Goal: Book appointment/travel/reservation

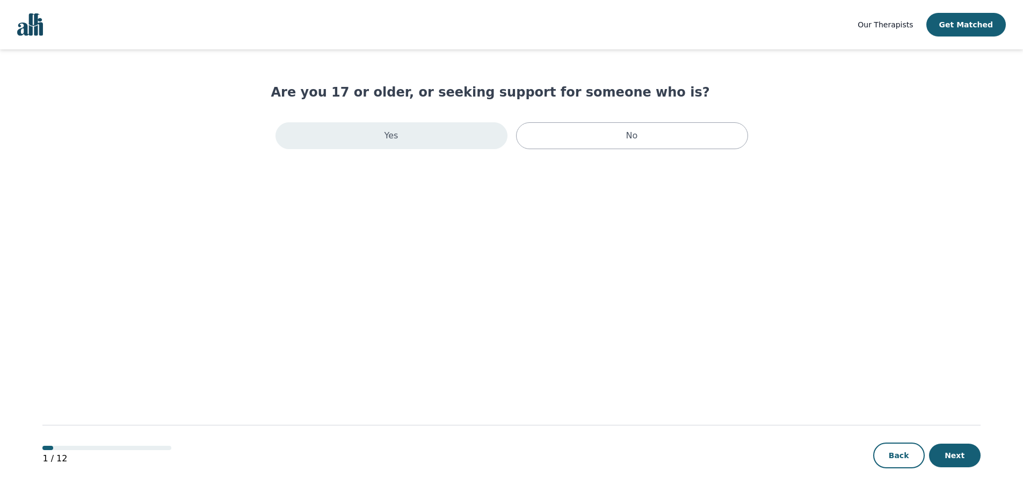
click at [374, 131] on div "Yes" at bounding box center [391, 135] width 232 height 27
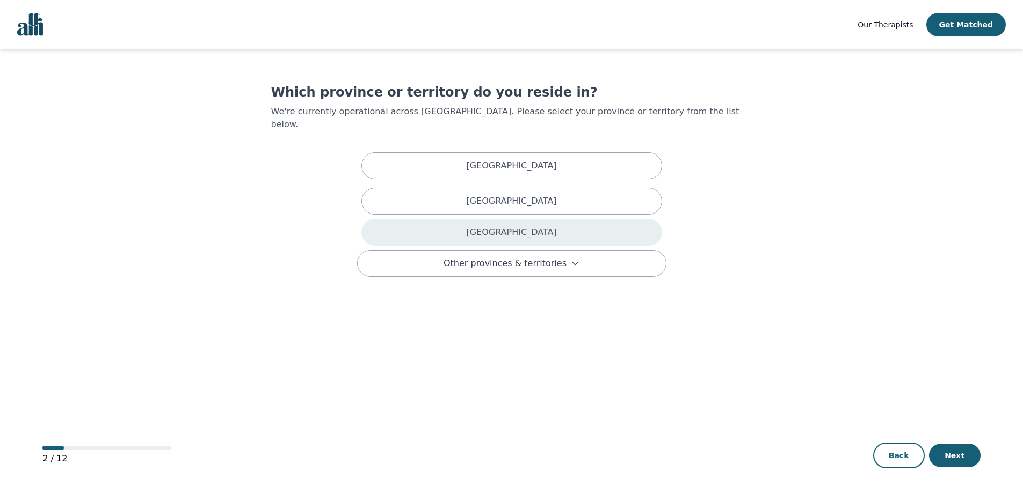
click at [495, 223] on div "[GEOGRAPHIC_DATA]" at bounding box center [511, 232] width 301 height 27
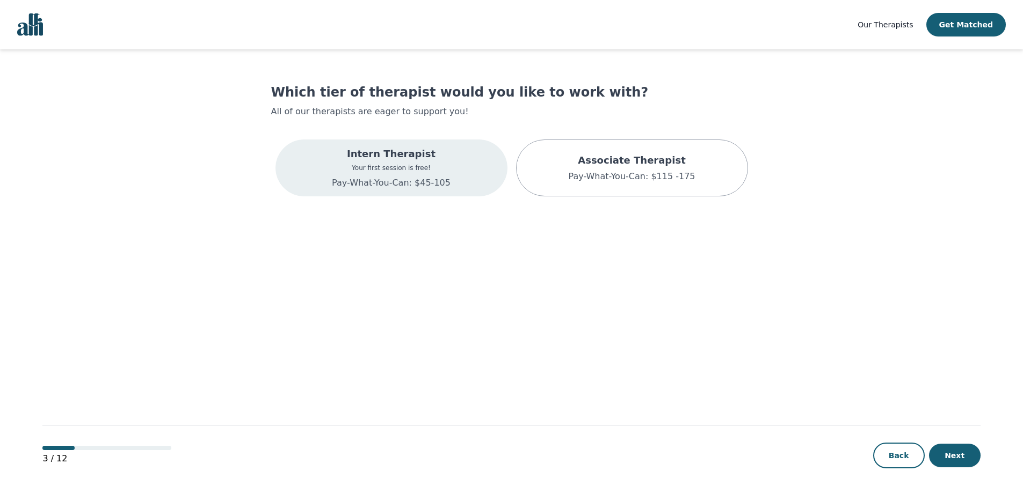
click at [425, 180] on p "Pay-What-You-Can: $45-105" at bounding box center [391, 183] width 119 height 13
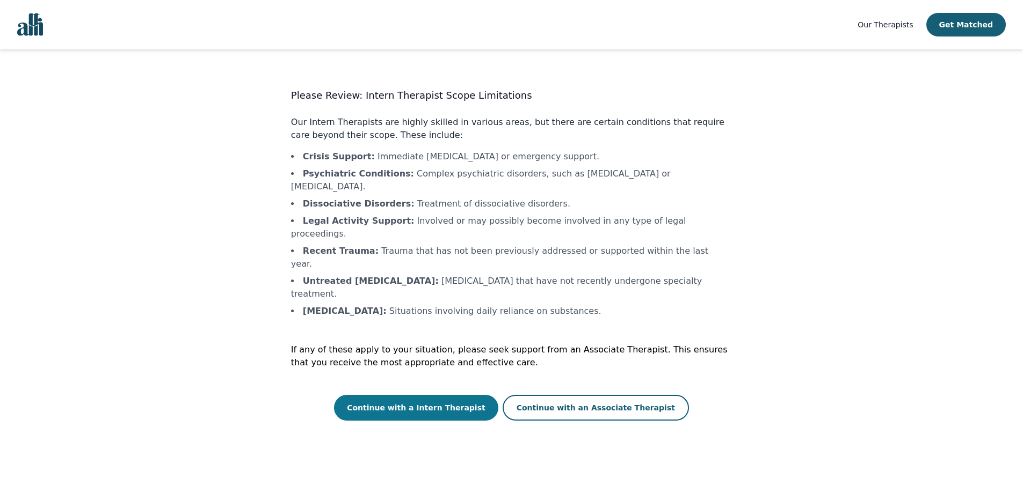
click at [419, 395] on button "Continue with a Intern Therapist" at bounding box center [416, 408] width 164 height 26
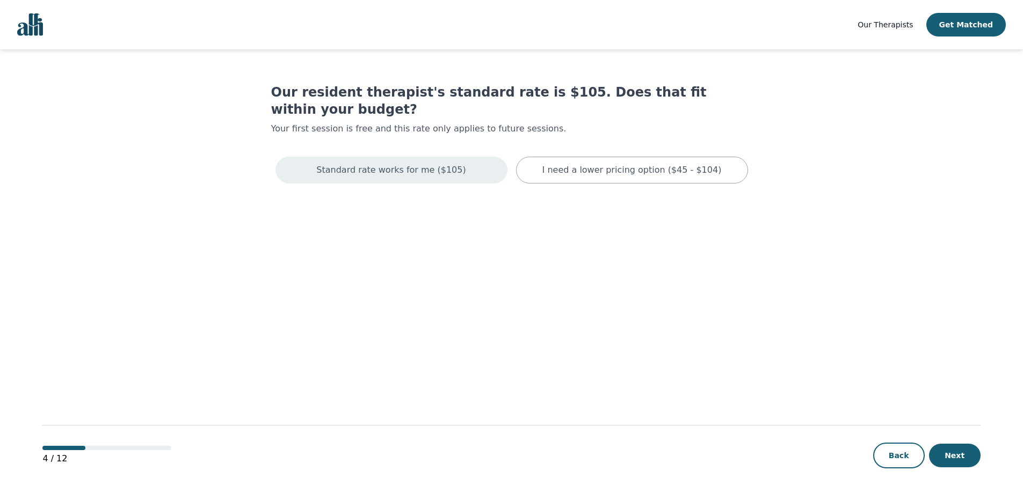
click at [345, 164] on p "Standard rate works for me ($105)" at bounding box center [390, 170] width 149 height 13
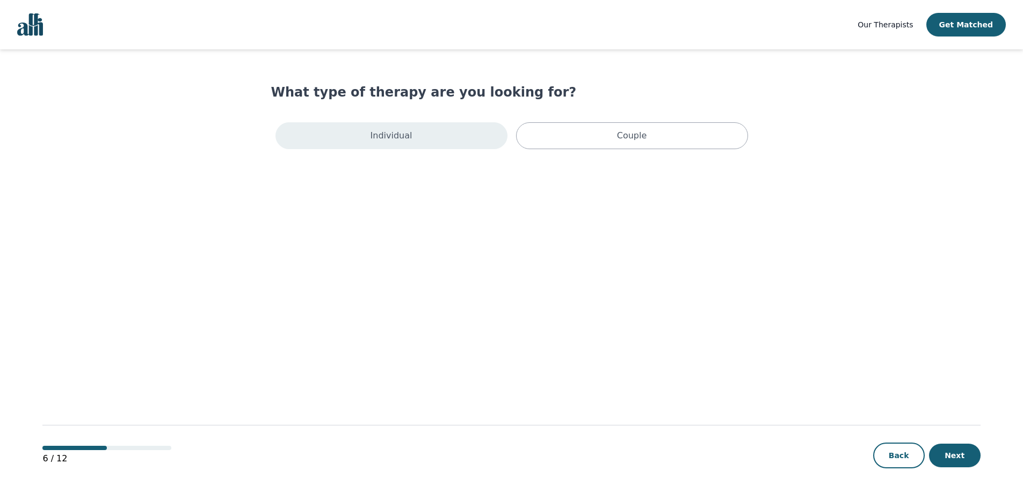
click at [349, 144] on div "Individual" at bounding box center [391, 135] width 232 height 27
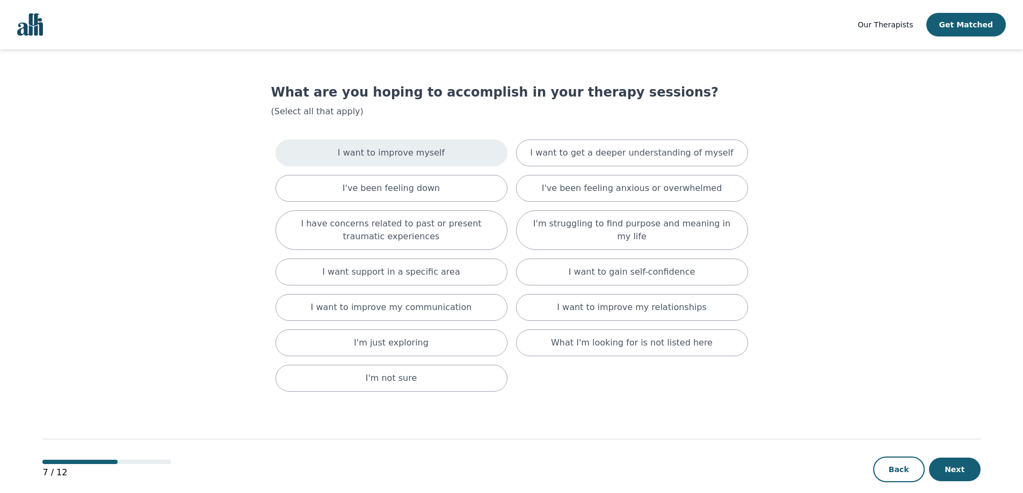
click at [327, 143] on div "I want to improve myself" at bounding box center [391, 153] width 232 height 27
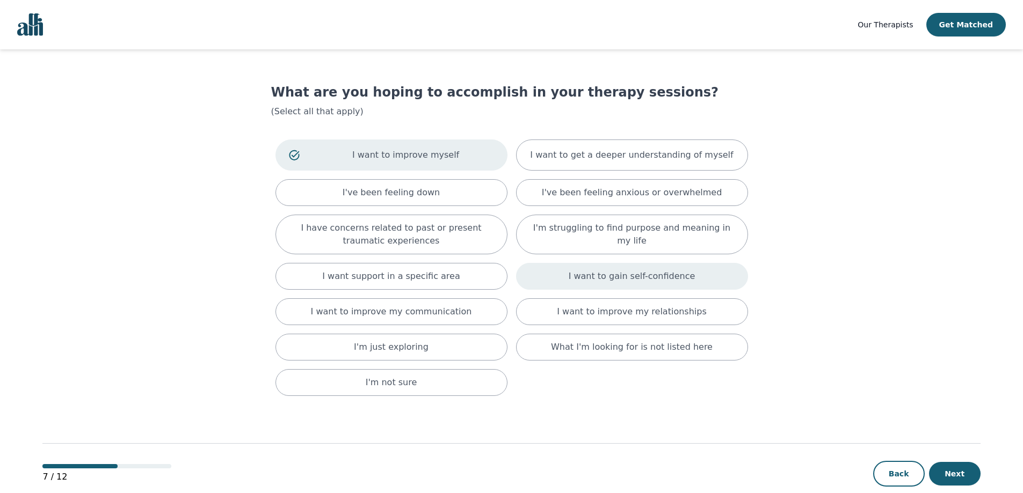
click at [620, 282] on p "I want to gain self-confidence" at bounding box center [632, 276] width 127 height 13
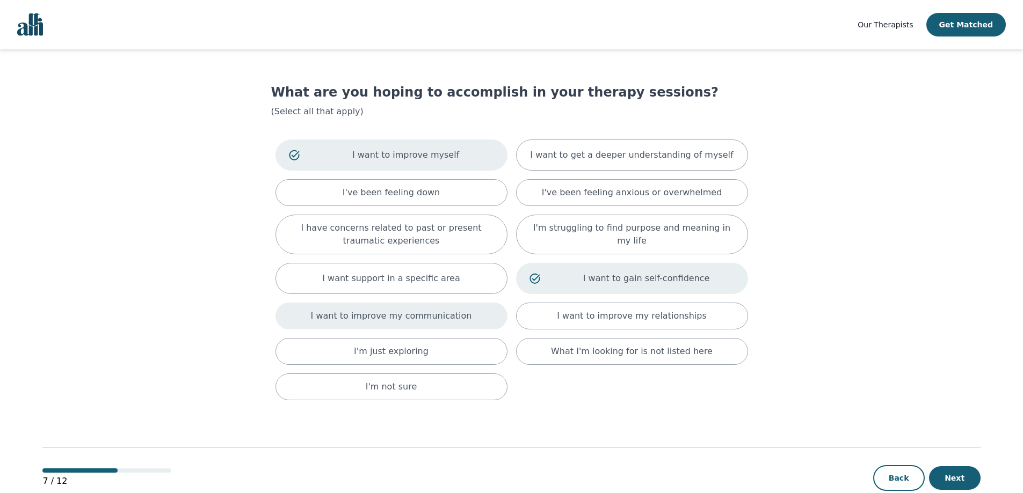
click at [419, 322] on p "I want to improve my communication" at bounding box center [391, 316] width 161 height 13
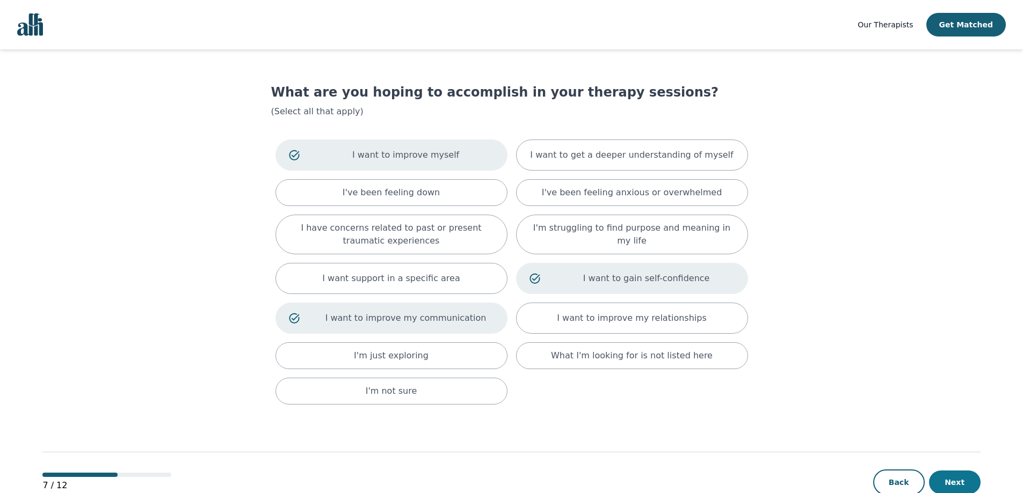
click at [938, 479] on button "Next" at bounding box center [955, 483] width 52 height 24
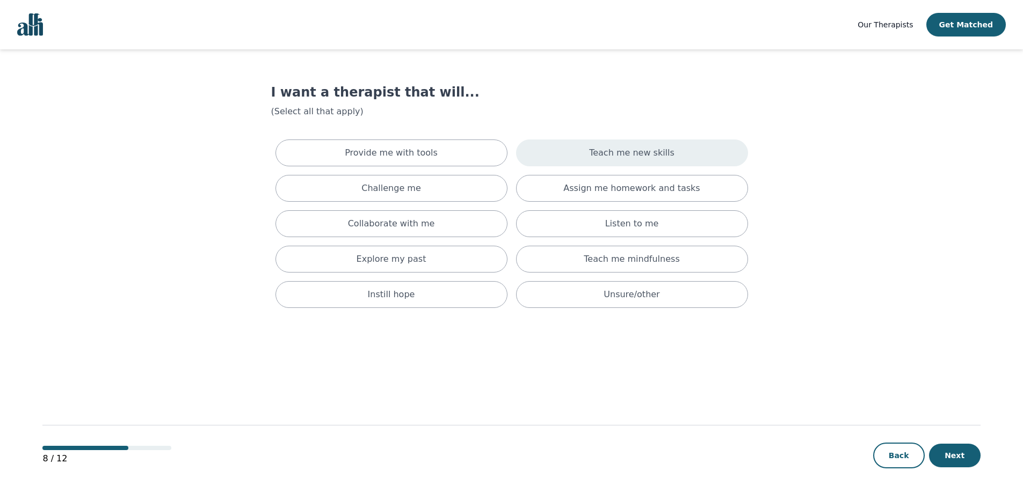
click at [613, 160] on div "Teach me new skills" at bounding box center [632, 153] width 232 height 27
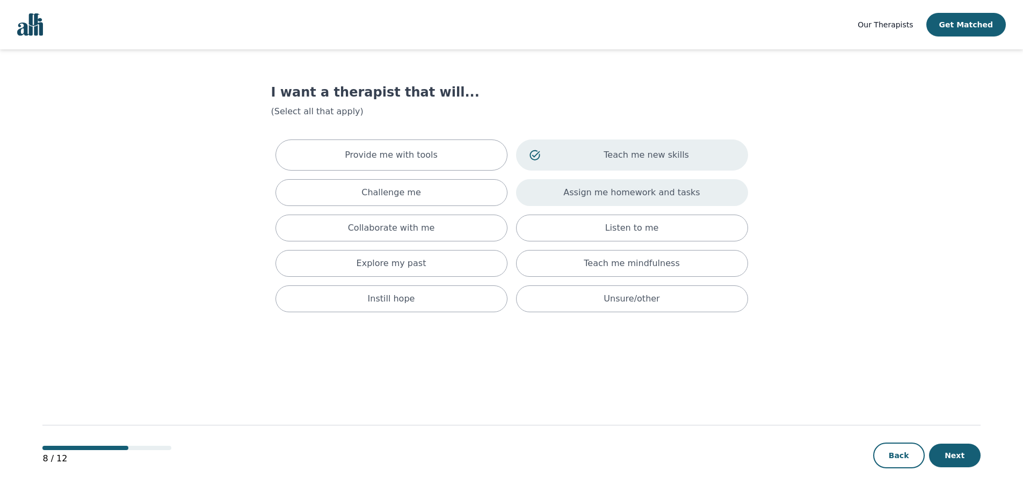
click at [641, 198] on p "Assign me homework and tasks" at bounding box center [631, 192] width 136 height 13
click at [639, 266] on p "Teach me mindfulness" at bounding box center [632, 267] width 96 height 13
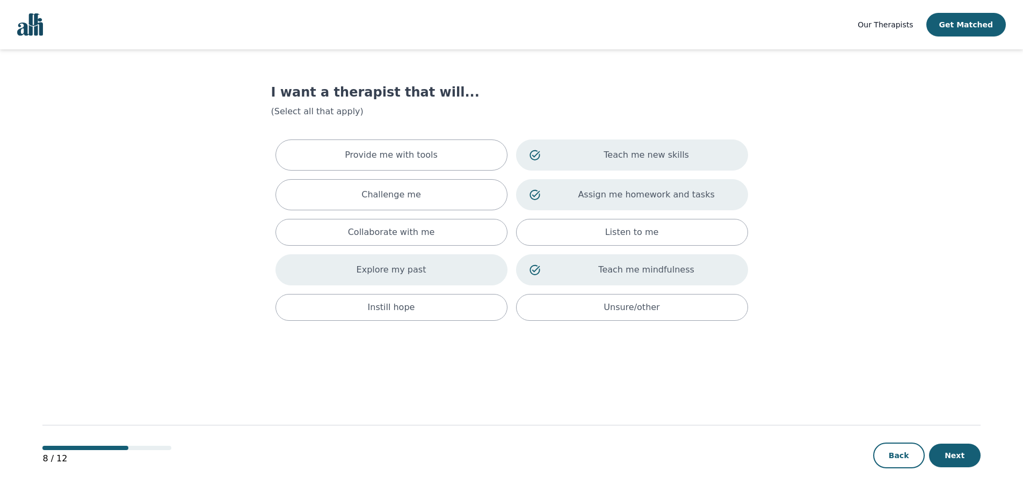
click at [395, 266] on p "Explore my past" at bounding box center [392, 270] width 70 height 13
click at [960, 455] on button "Next" at bounding box center [955, 456] width 52 height 24
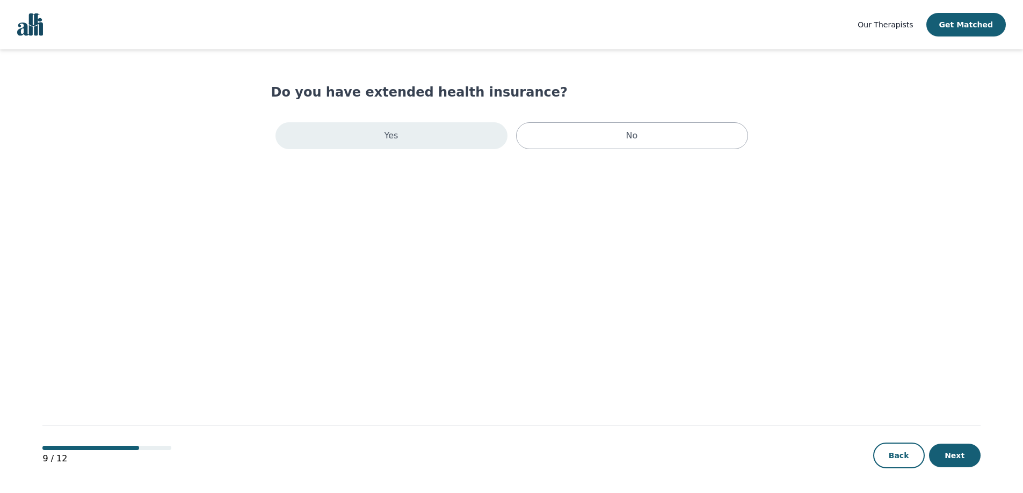
click at [401, 137] on div "Yes" at bounding box center [391, 135] width 232 height 27
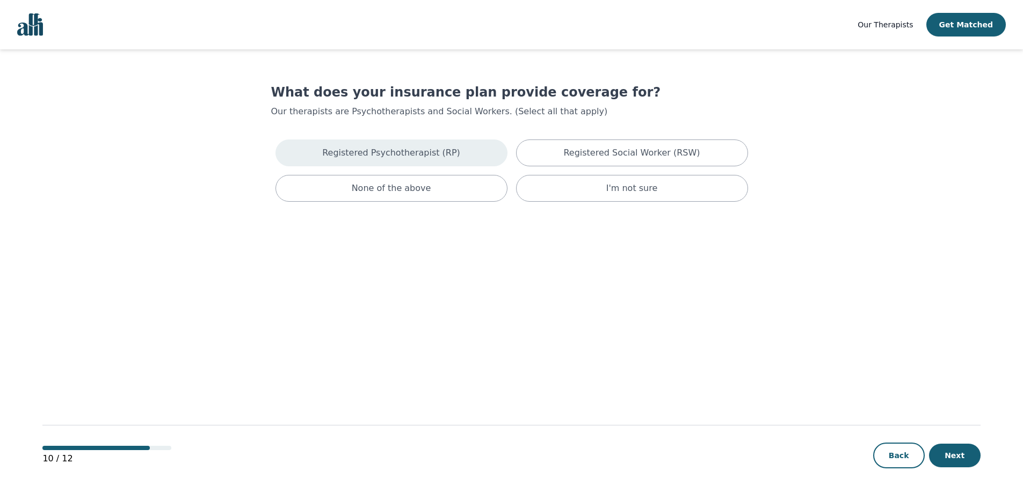
click at [399, 158] on p "Registered Psychotherapist (RP)" at bounding box center [391, 153] width 138 height 13
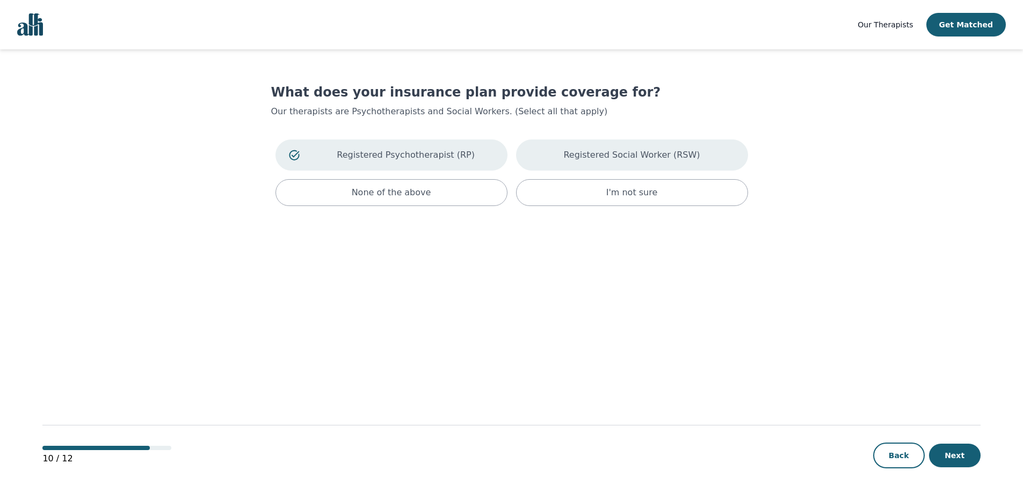
click at [588, 163] on div "Registered Social Worker (RSW)" at bounding box center [632, 155] width 232 height 31
click at [954, 452] on button "Next" at bounding box center [955, 456] width 52 height 24
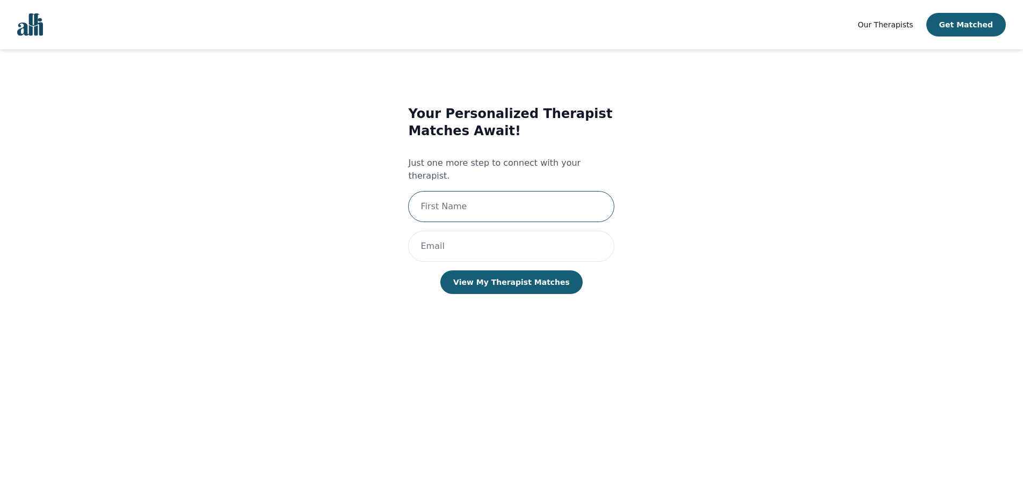
click at [466, 204] on input "text" at bounding box center [511, 206] width 206 height 31
type input "Prem"
click at [459, 231] on input "email" at bounding box center [511, 246] width 206 height 31
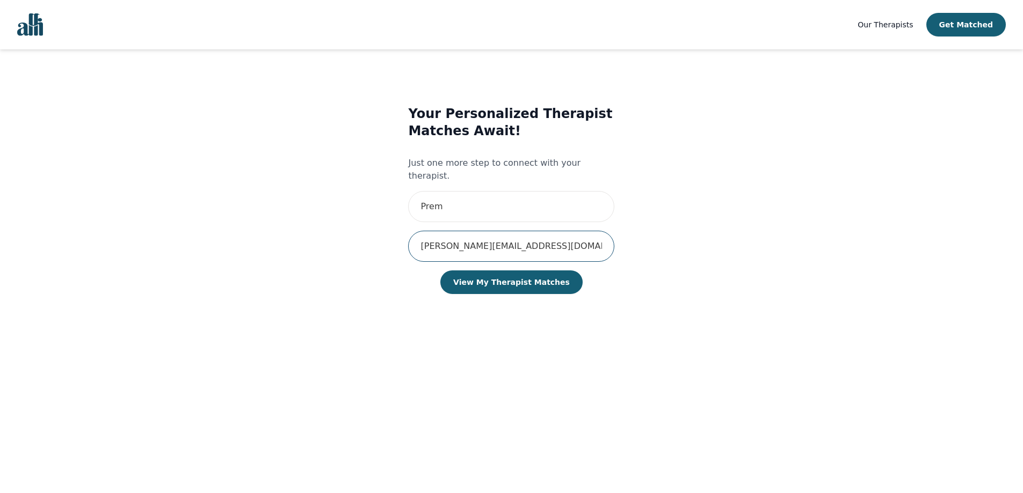
click at [468, 233] on input "[PERSON_NAME][EMAIL_ADDRESS][DOMAIN_NAME]" at bounding box center [511, 246] width 206 height 31
type input "[PERSON_NAME][EMAIL_ADDRESS][DOMAIN_NAME]"
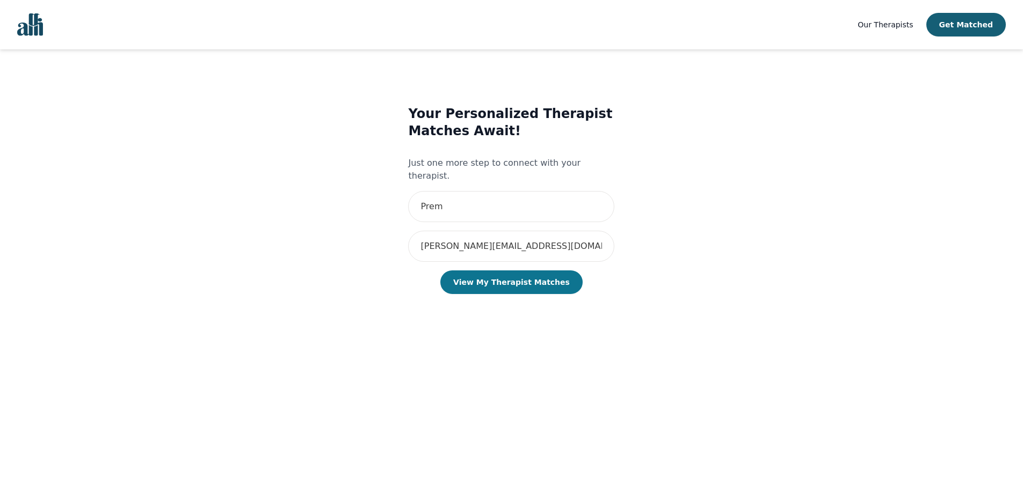
click at [542, 271] on button "View My Therapist Matches" at bounding box center [511, 283] width 142 height 24
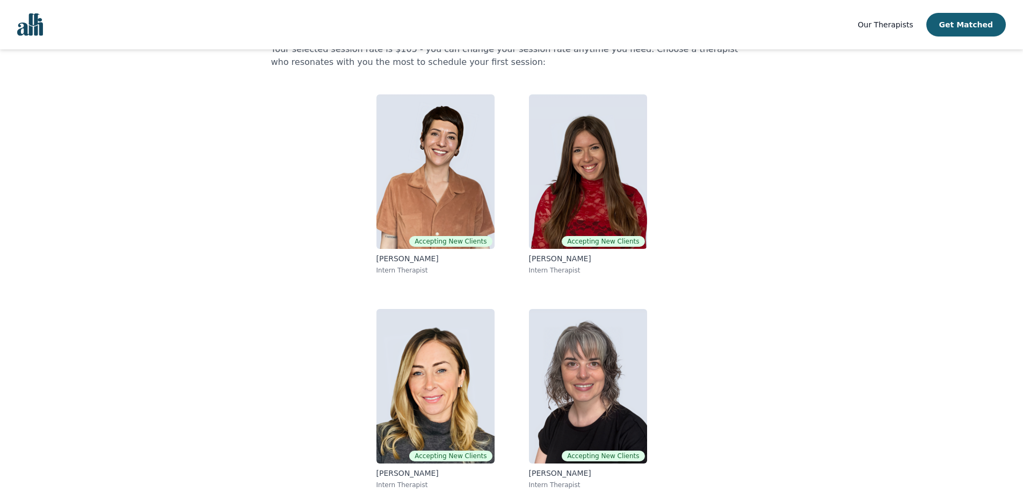
scroll to position [67, 0]
